Goal: Information Seeking & Learning: Learn about a topic

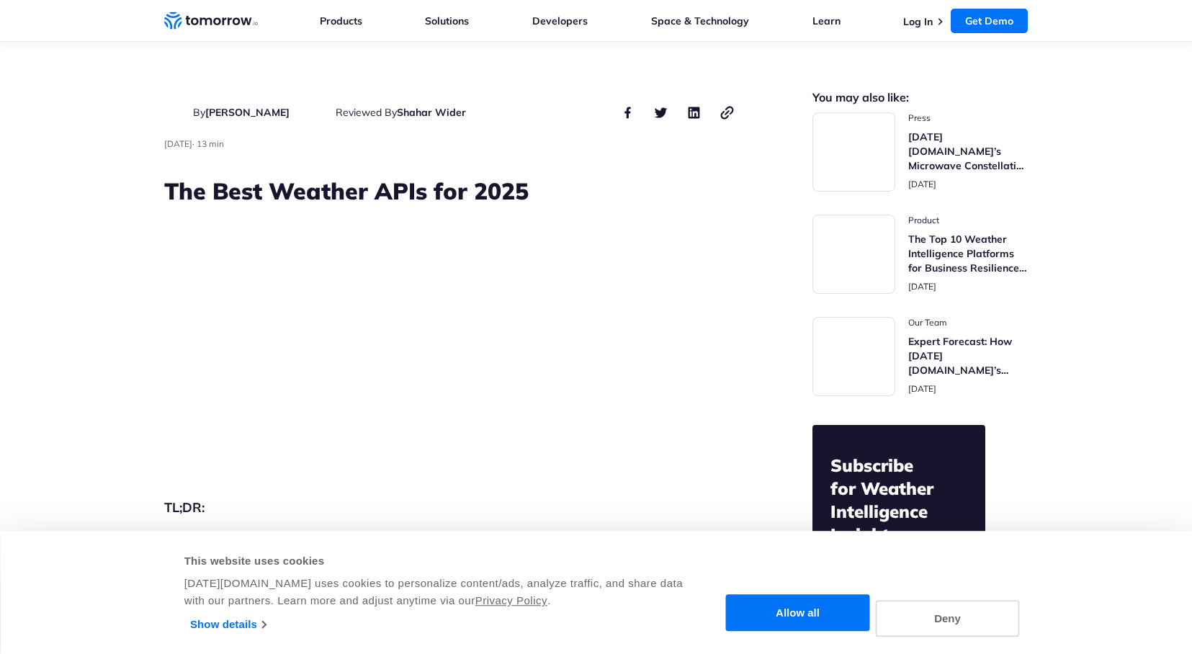
scroll to position [5290, 0]
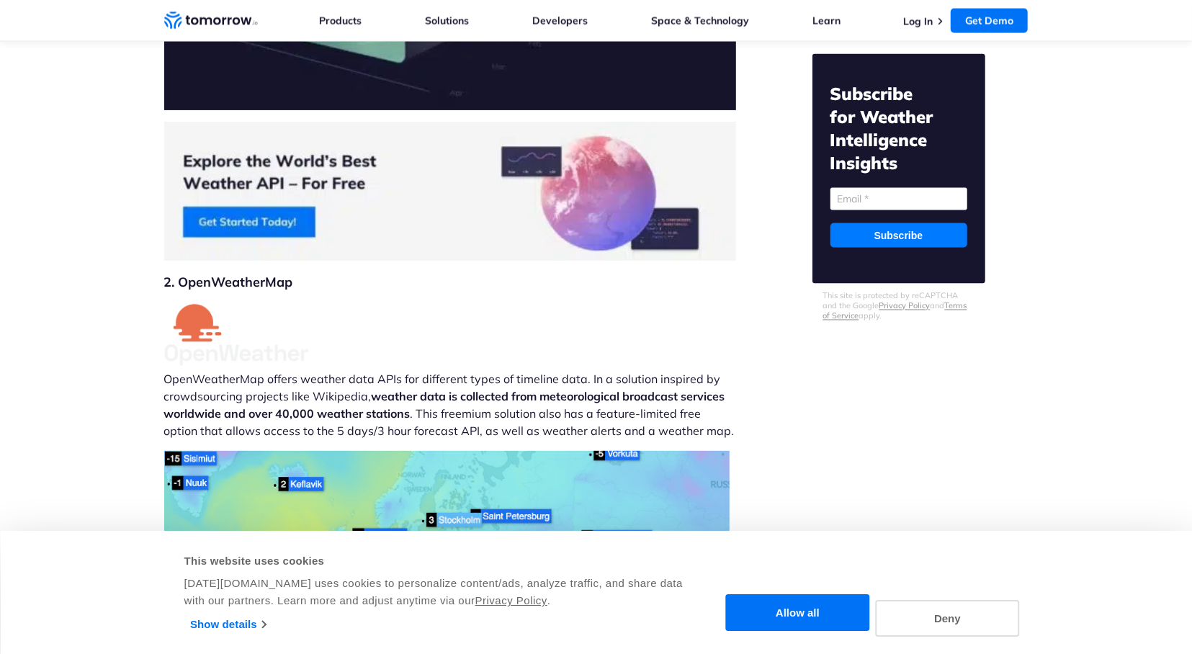
click at [253, 171] on img at bounding box center [450, 191] width 572 height 139
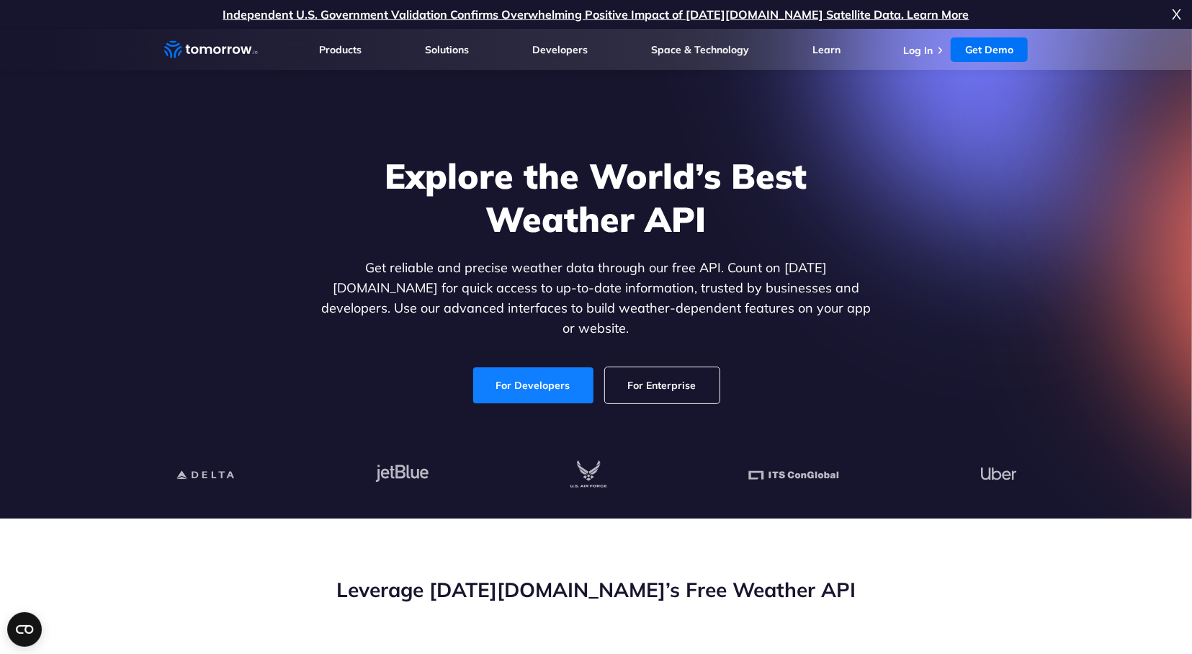
click at [514, 371] on link "For Developers" at bounding box center [533, 385] width 120 height 36
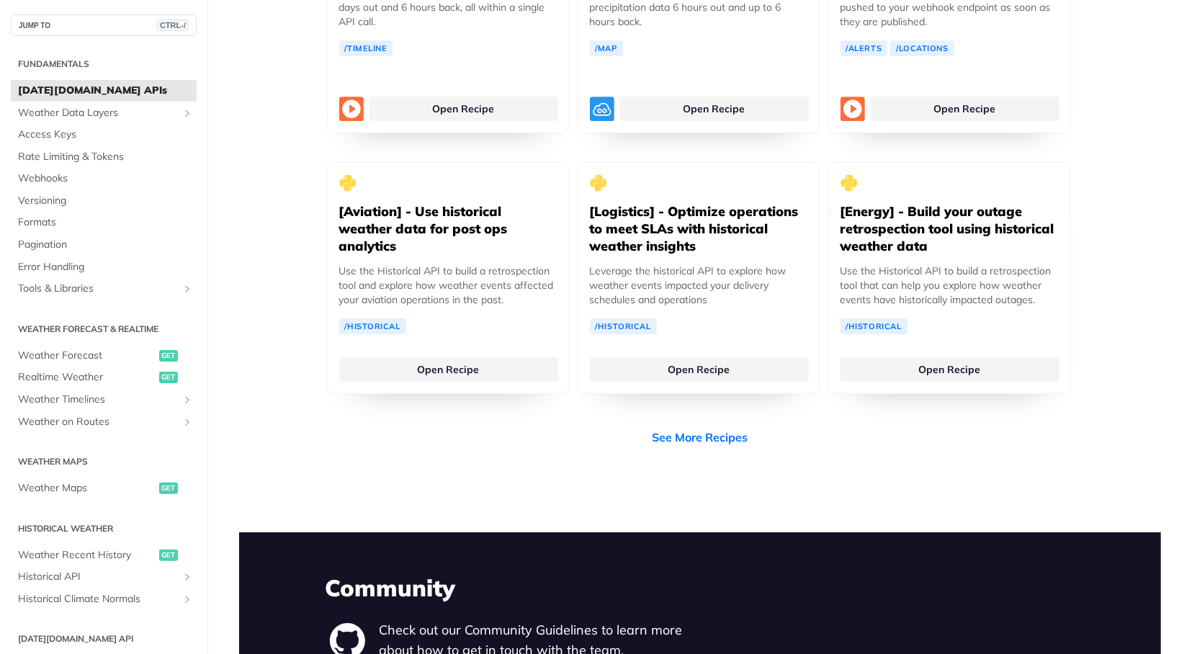
scroll to position [3198, 0]
